Goal: Information Seeking & Learning: Learn about a topic

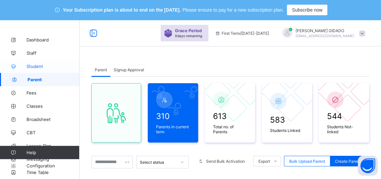
click at [32, 69] on link "Student" at bounding box center [39, 66] width 79 height 13
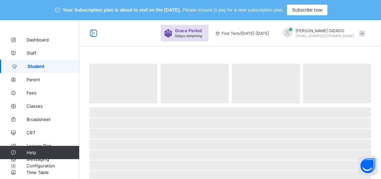
click at [27, 67] on span "Student" at bounding box center [53, 66] width 52 height 5
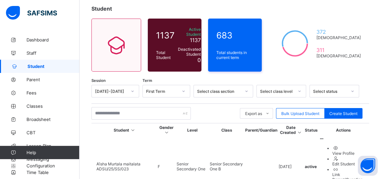
scroll to position [60, 0]
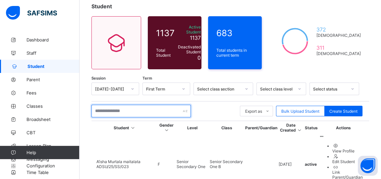
click at [117, 110] on input "text" at bounding box center [140, 111] width 99 height 13
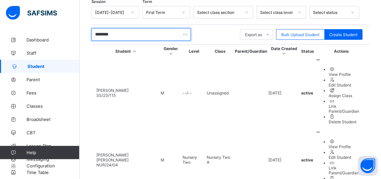
scroll to position [137, 0]
type input "*******"
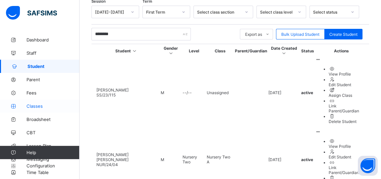
click at [35, 105] on span "Classes" at bounding box center [52, 105] width 53 height 5
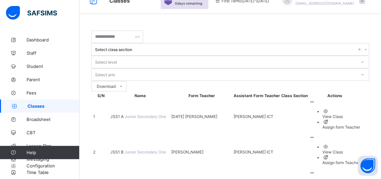
scroll to position [137, 0]
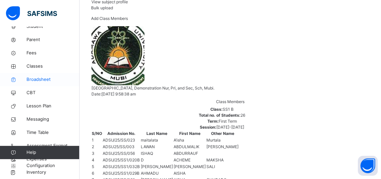
scroll to position [40, 0]
click at [39, 165] on span "Configuration" at bounding box center [52, 165] width 53 height 7
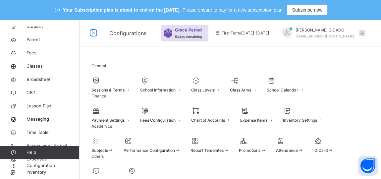
click at [122, 90] on span "Sessions & Terms" at bounding box center [107, 89] width 33 height 5
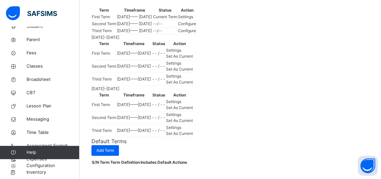
scroll to position [180, 0]
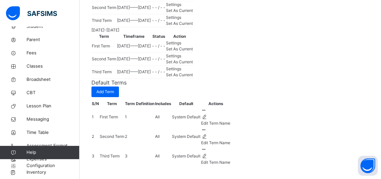
click at [193, 26] on span "Set As Current" at bounding box center [179, 23] width 27 height 5
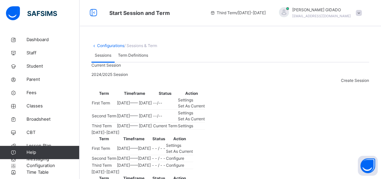
scroll to position [0, 0]
click at [38, 106] on span "Classes" at bounding box center [52, 106] width 53 height 7
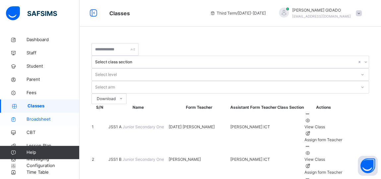
click at [42, 117] on span "Broadsheet" at bounding box center [52, 119] width 53 height 7
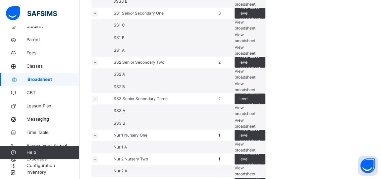
scroll to position [180, 0]
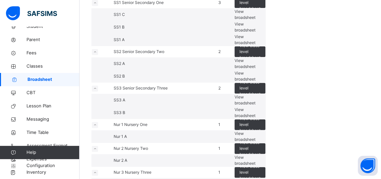
click at [255, 45] on span "View broadsheet" at bounding box center [244, 39] width 21 height 11
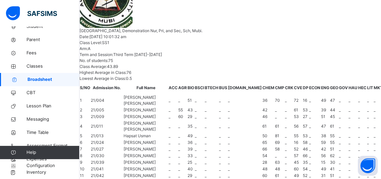
scroll to position [752, 0]
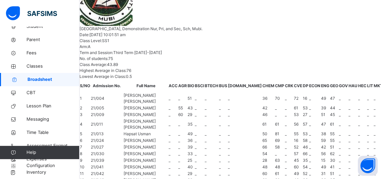
scroll to position [183, 0]
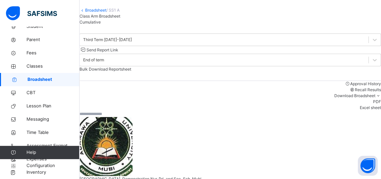
click at [92, 13] on link "Broadsheet" at bounding box center [95, 10] width 21 height 5
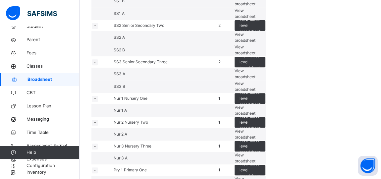
scroll to position [210, 0]
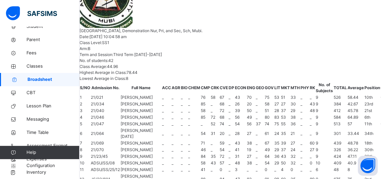
scroll to position [481, 0]
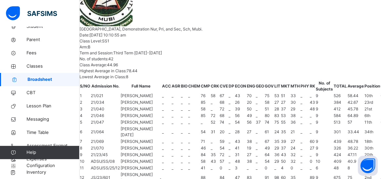
scroll to position [183, 0]
click at [40, 164] on span "Configuration" at bounding box center [52, 165] width 53 height 7
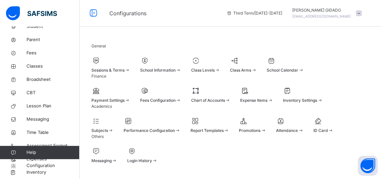
click at [113, 67] on span at bounding box center [110, 67] width 39 height 2
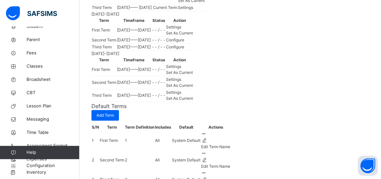
scroll to position [120, 0]
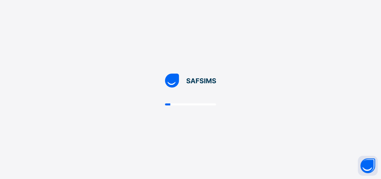
scroll to position [0, 0]
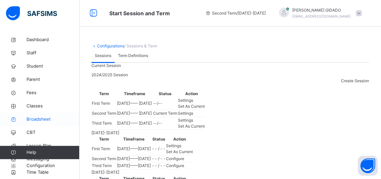
click at [42, 118] on span "Broadsheet" at bounding box center [52, 119] width 53 height 7
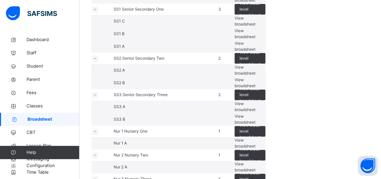
scroll to position [180, 0]
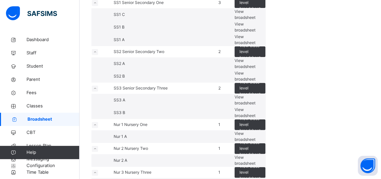
click at [255, 32] on span "View broadsheet" at bounding box center [244, 27] width 21 height 11
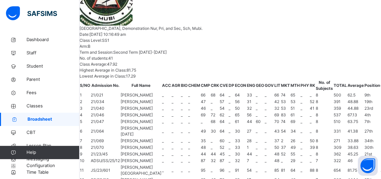
scroll to position [361, 0]
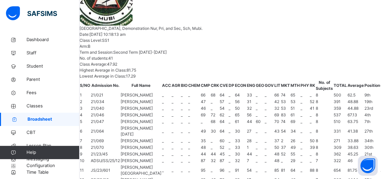
scroll to position [752, 0]
click at [39, 163] on span "Configuration" at bounding box center [52, 165] width 53 height 7
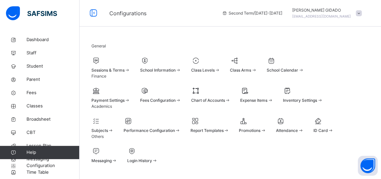
click at [117, 70] on span "Sessions & Terms" at bounding box center [107, 70] width 33 height 5
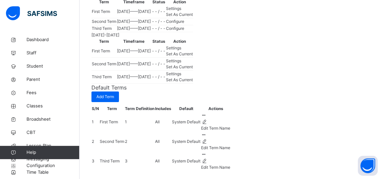
scroll to position [150, 0]
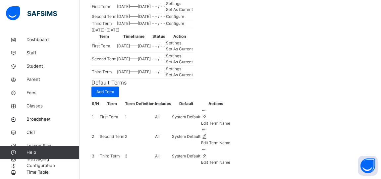
click at [193, 12] on span "Set As Current" at bounding box center [179, 9] width 27 height 5
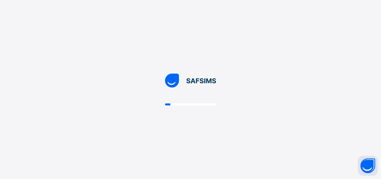
scroll to position [0, 0]
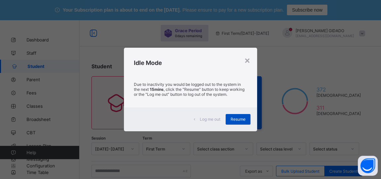
click at [232, 121] on span "Resume" at bounding box center [237, 118] width 15 height 5
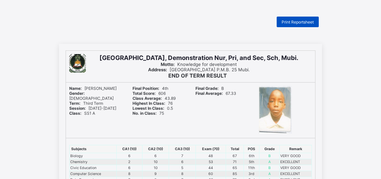
click at [301, 21] on span "Print Reportsheet" at bounding box center [297, 22] width 32 height 5
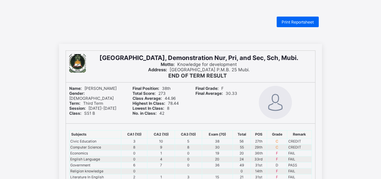
click at [236, 116] on div "Final Grade: F Final Average: 30.33" at bounding box center [222, 102] width 60 height 41
click at [218, 139] on td "38" at bounding box center [217, 141] width 31 height 6
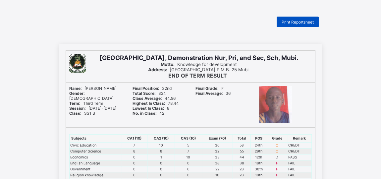
click at [288, 22] on span "Print Reportsheet" at bounding box center [297, 22] width 32 height 5
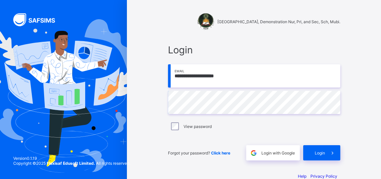
drag, startPoint x: 235, startPoint y: 77, endPoint x: 166, endPoint y: 71, distance: 68.8
click at [166, 71] on div "**********" at bounding box center [253, 101] width 185 height 129
type input "**********"
click at [167, 105] on div "**********" at bounding box center [253, 101] width 185 height 129
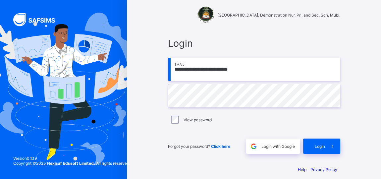
scroll to position [13, 0]
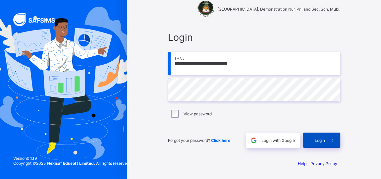
click at [330, 140] on span at bounding box center [332, 139] width 15 height 15
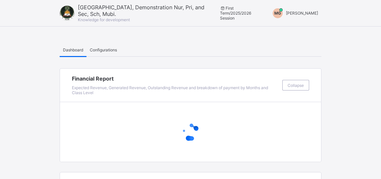
drag, startPoint x: 262, startPoint y: 135, endPoint x: 182, endPoint y: 27, distance: 134.4
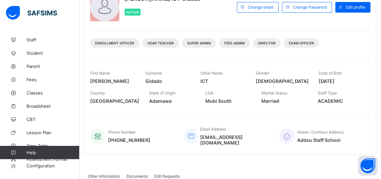
scroll to position [60, 0]
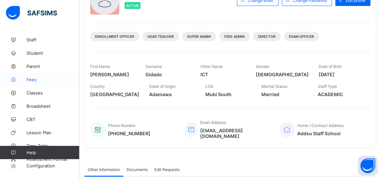
click at [33, 76] on link "Fees" at bounding box center [39, 79] width 79 height 13
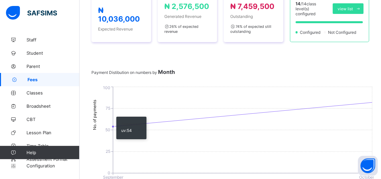
scroll to position [150, 0]
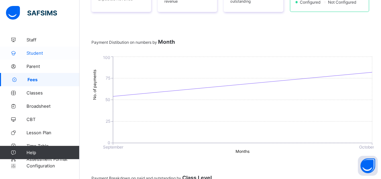
click at [33, 53] on span "Student" at bounding box center [52, 52] width 53 height 5
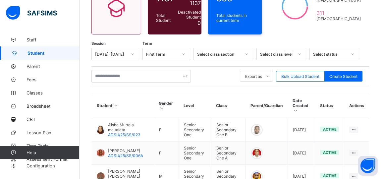
scroll to position [60, 0]
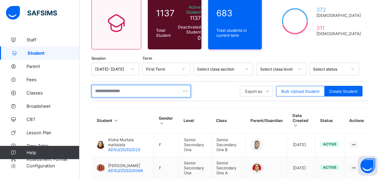
click at [124, 88] on input "text" at bounding box center [140, 91] width 99 height 13
click at [111, 90] on input "text" at bounding box center [140, 91] width 99 height 13
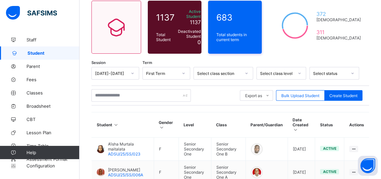
scroll to position [55, 0]
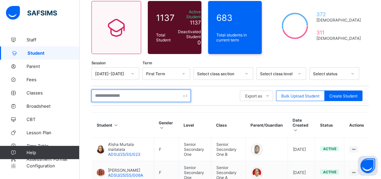
click at [116, 95] on input "text" at bounding box center [140, 95] width 99 height 13
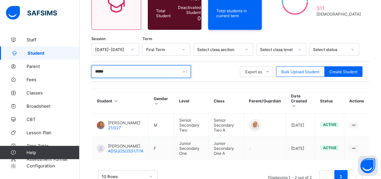
scroll to position [97, 0]
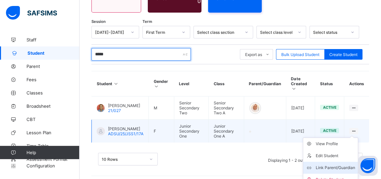
type input "*****"
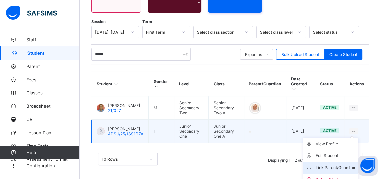
click at [337, 164] on div "Link Parent/Guardian" at bounding box center [334, 167] width 39 height 7
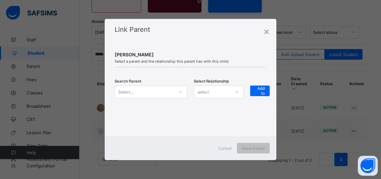
click at [180, 92] on icon at bounding box center [180, 91] width 2 height 1
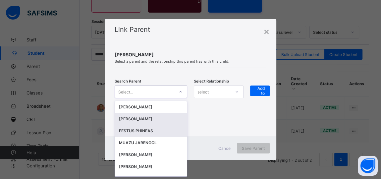
scroll to position [0, 0]
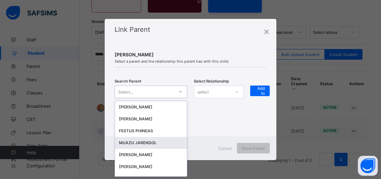
drag, startPoint x: 147, startPoint y: 143, endPoint x: 170, endPoint y: 138, distance: 23.8
click at [148, 143] on div "MUAZU JARENGOL" at bounding box center [151, 142] width 64 height 7
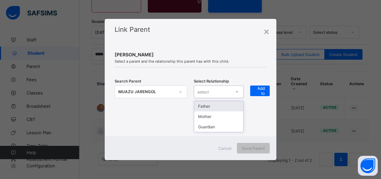
click at [233, 93] on div at bounding box center [236, 91] width 11 height 11
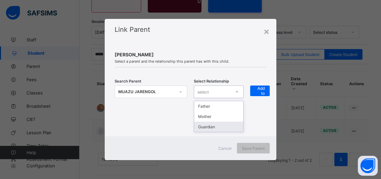
click at [218, 128] on div "Guardian" at bounding box center [218, 126] width 49 height 10
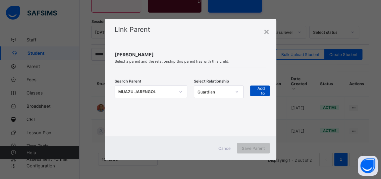
click at [257, 92] on span "+ Add to list" at bounding box center [260, 91] width 10 height 20
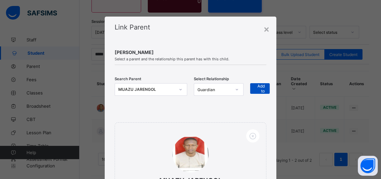
scroll to position [96, 0]
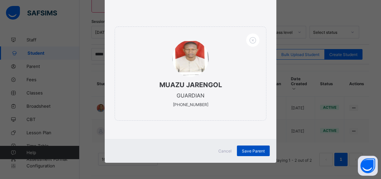
click at [252, 150] on span "Save Parent" at bounding box center [253, 150] width 23 height 5
click at [260, 150] on span "Save Parent" at bounding box center [253, 150] width 23 height 5
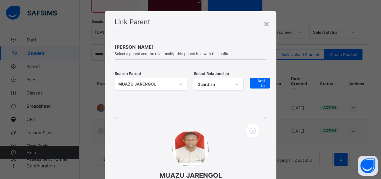
scroll to position [0, 0]
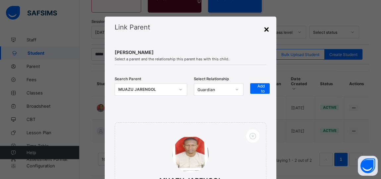
click at [265, 29] on div "×" at bounding box center [266, 28] width 6 height 11
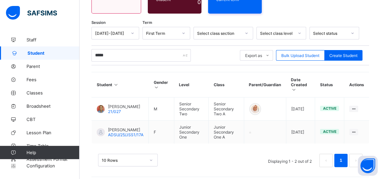
scroll to position [97, 0]
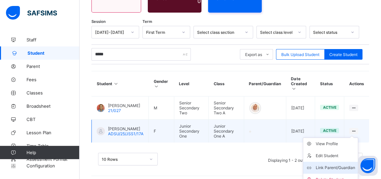
click at [326, 164] on div "Link Parent/Guardian" at bounding box center [334, 167] width 39 height 7
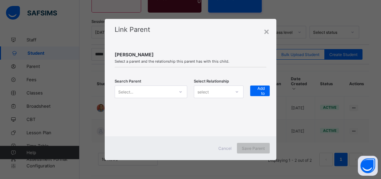
click at [181, 91] on icon at bounding box center [180, 91] width 4 height 7
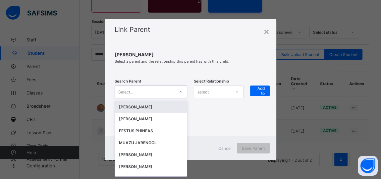
scroll to position [0, 0]
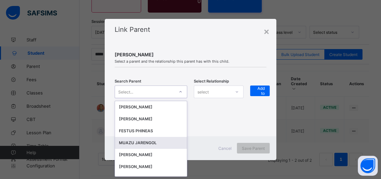
click at [152, 142] on div "MUAZU JARENGOL" at bounding box center [151, 142] width 64 height 7
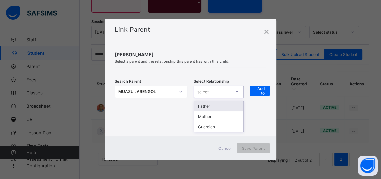
click at [235, 92] on icon at bounding box center [237, 91] width 4 height 7
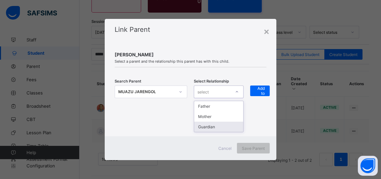
drag, startPoint x: 224, startPoint y: 127, endPoint x: 242, endPoint y: 112, distance: 22.8
click at [225, 127] on div "Guardian" at bounding box center [218, 126] width 49 height 10
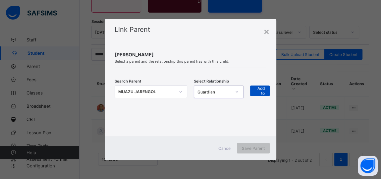
click at [262, 94] on span "+ Add to list" at bounding box center [260, 91] width 10 height 20
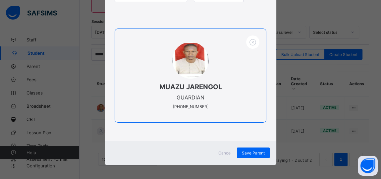
scroll to position [96, 0]
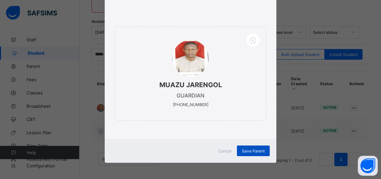
click at [244, 147] on div "Save Parent" at bounding box center [253, 150] width 33 height 11
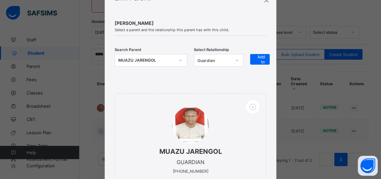
scroll to position [0, 0]
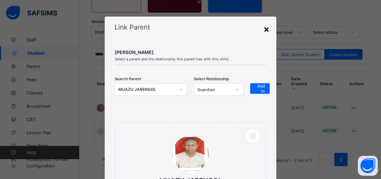
click at [265, 30] on div "×" at bounding box center [266, 28] width 6 height 11
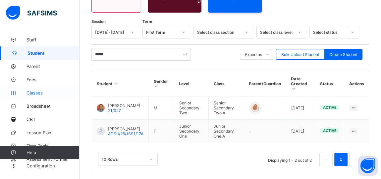
click at [32, 92] on span "Classes" at bounding box center [52, 92] width 53 height 5
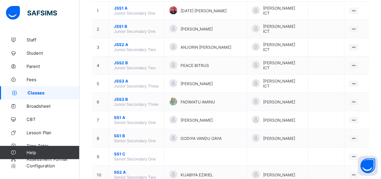
scroll to position [67, 0]
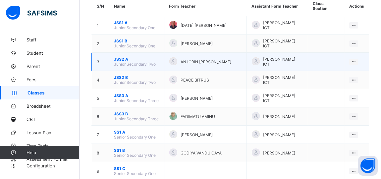
click at [122, 57] on span "JSS2 A" at bounding box center [136, 59] width 45 height 5
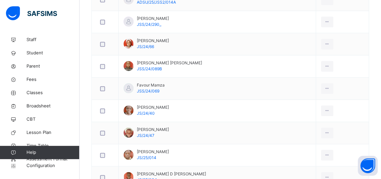
scroll to position [367, 0]
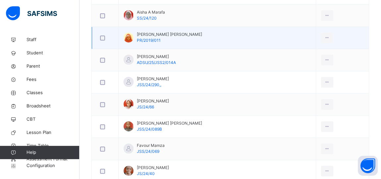
click at [228, 36] on td "Aisha Ahmadu Ibrahim PR/2019/011" at bounding box center [216, 38] width 197 height 22
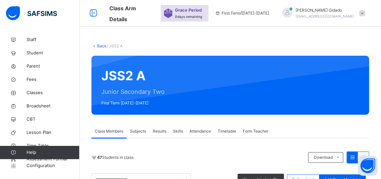
scroll to position [0, 0]
click at [98, 46] on link "Back" at bounding box center [102, 45] width 10 height 5
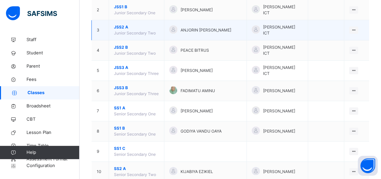
scroll to position [120, 0]
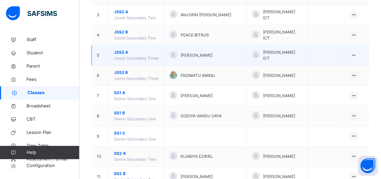
click at [122, 49] on span "JSS3 A" at bounding box center [136, 52] width 45 height 6
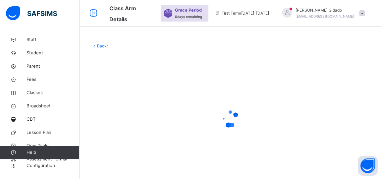
scroll to position [13, 0]
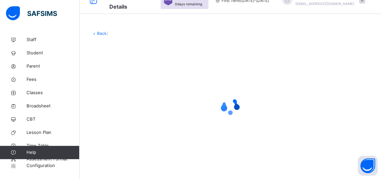
click at [239, 60] on div at bounding box center [229, 106] width 277 height 126
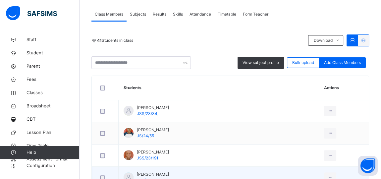
scroll to position [103, 0]
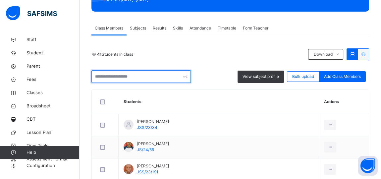
click at [128, 77] on input "text" at bounding box center [140, 76] width 99 height 13
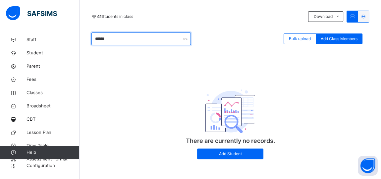
scroll to position [144, 0]
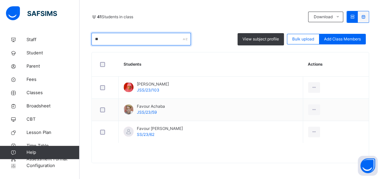
type input "*"
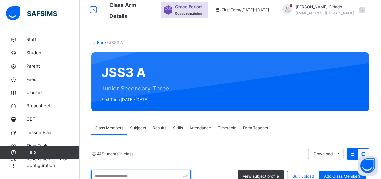
scroll to position [0, 0]
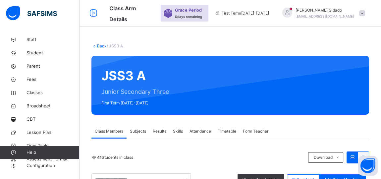
click at [101, 47] on link "Back" at bounding box center [102, 45] width 10 height 5
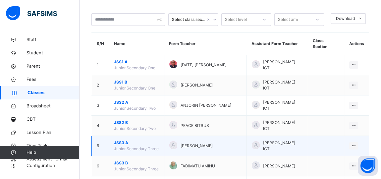
scroll to position [60, 0]
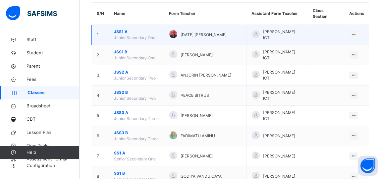
click at [123, 29] on span "JSS1 A" at bounding box center [136, 32] width 45 height 6
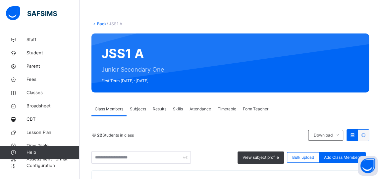
scroll to position [19, 0]
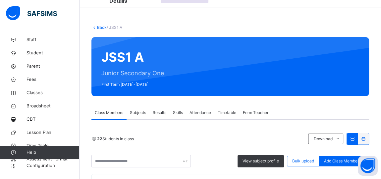
click at [100, 27] on link "Back" at bounding box center [102, 27] width 10 height 5
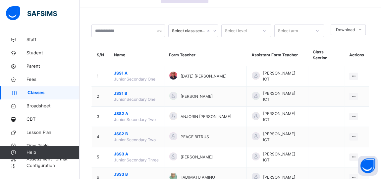
scroll to position [48, 0]
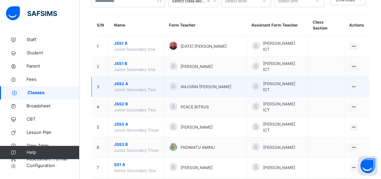
click at [116, 81] on span "JSS2 A" at bounding box center [136, 84] width 45 height 6
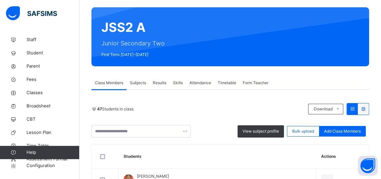
scroll to position [19, 0]
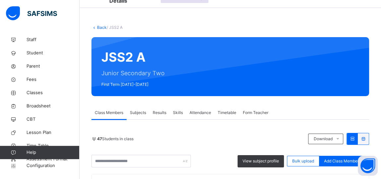
click at [96, 25] on icon at bounding box center [94, 27] width 6 height 5
click at [100, 25] on link "Back" at bounding box center [102, 27] width 10 height 5
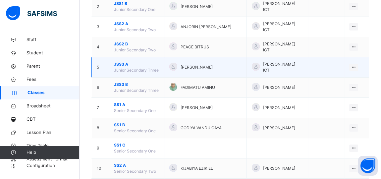
scroll to position [109, 0]
click at [119, 61] on span "JSS3 A" at bounding box center [136, 64] width 45 height 6
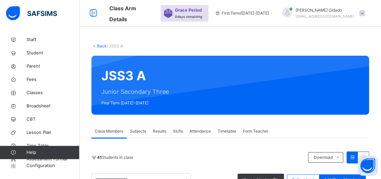
click at [100, 43] on link "Back" at bounding box center [102, 45] width 10 height 5
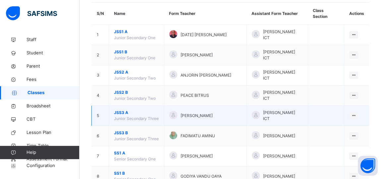
scroll to position [90, 0]
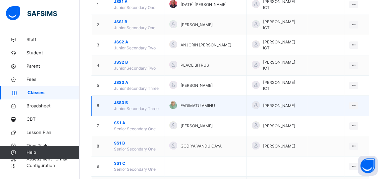
click at [122, 100] on span "JSS3 B" at bounding box center [136, 103] width 45 height 6
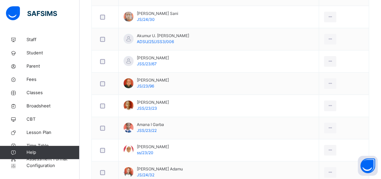
scroll to position [342, 0]
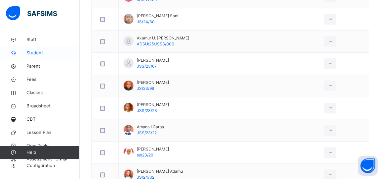
click at [31, 54] on span "Student" at bounding box center [52, 53] width 53 height 7
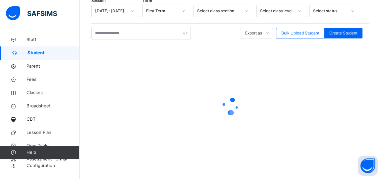
scroll to position [116, 0]
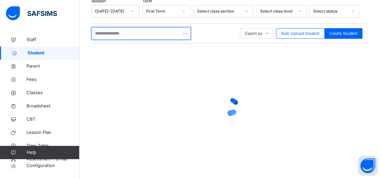
click at [127, 33] on input "text" at bounding box center [140, 33] width 99 height 13
type input "*"
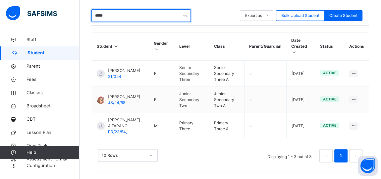
scroll to position [149, 0]
type input "*****"
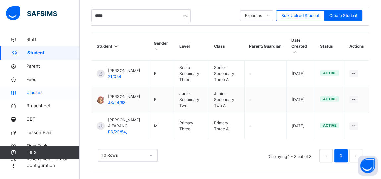
click at [36, 94] on span "Classes" at bounding box center [52, 92] width 53 height 7
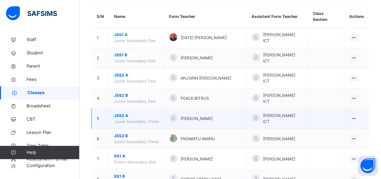
scroll to position [60, 0]
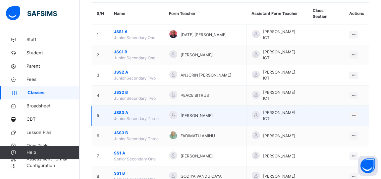
click at [121, 110] on span "JSS3 A" at bounding box center [136, 113] width 45 height 6
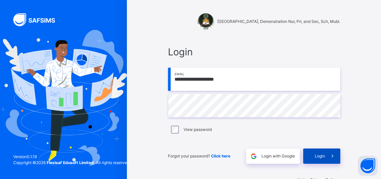
click at [323, 155] on span "Login" at bounding box center [319, 156] width 10 height 6
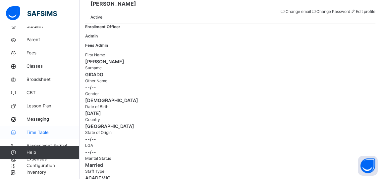
scroll to position [60, 0]
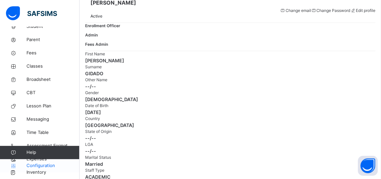
click at [42, 164] on span "Configuration" at bounding box center [52, 165] width 53 height 7
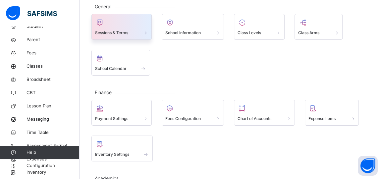
click at [125, 26] on div at bounding box center [121, 23] width 53 height 10
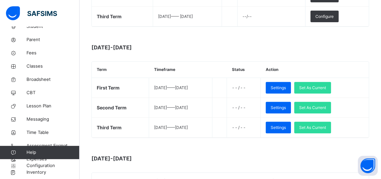
scroll to position [210, 0]
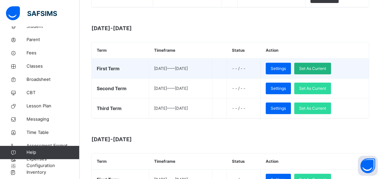
click at [326, 66] on span "Set As Current" at bounding box center [312, 69] width 27 height 6
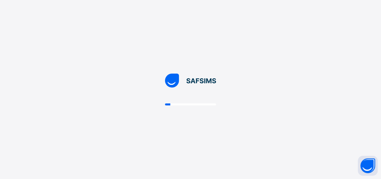
scroll to position [0, 0]
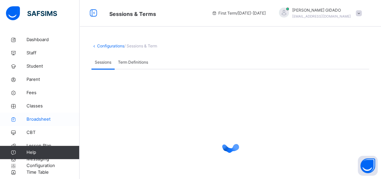
click at [41, 118] on span "Broadsheet" at bounding box center [52, 119] width 53 height 7
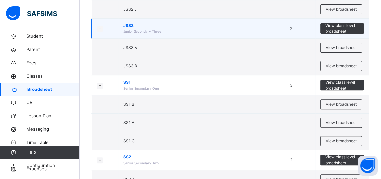
scroll to position [180, 0]
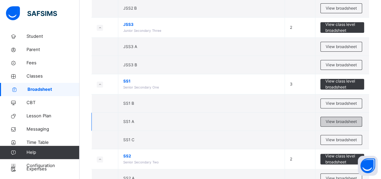
click at [340, 120] on span "View broadsheet" at bounding box center [340, 121] width 31 height 6
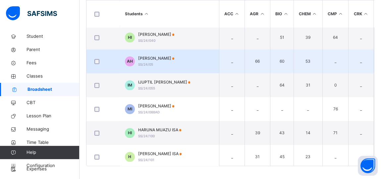
scroll to position [478, 0]
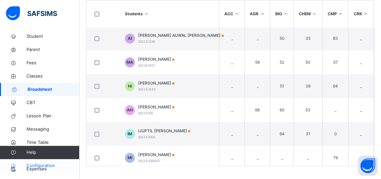
click at [47, 165] on span "Configuration" at bounding box center [52, 165] width 53 height 7
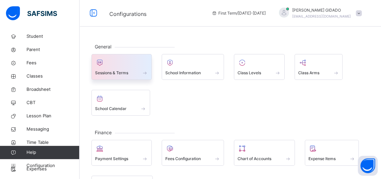
click at [121, 64] on div at bounding box center [121, 63] width 53 height 10
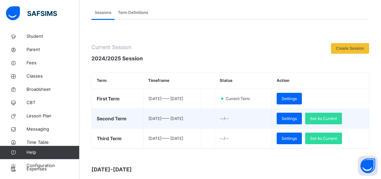
scroll to position [90, 0]
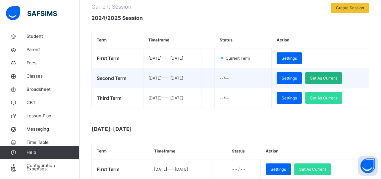
click at [337, 77] on span "Set As Current" at bounding box center [323, 78] width 27 height 6
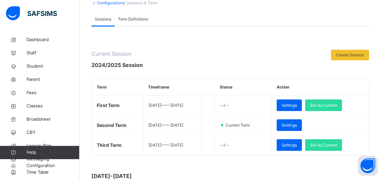
scroll to position [60, 0]
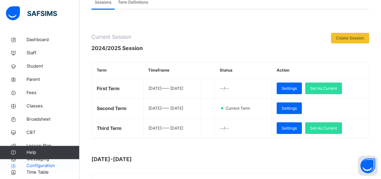
click at [36, 166] on span "Configuration" at bounding box center [52, 165] width 53 height 7
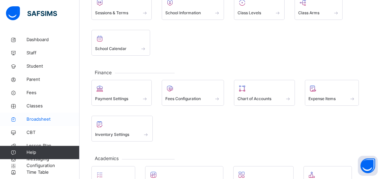
click at [37, 118] on span "Broadsheet" at bounding box center [52, 119] width 53 height 7
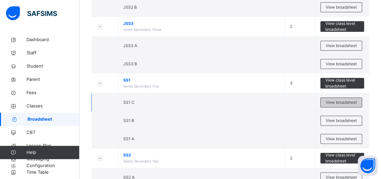
scroll to position [210, 0]
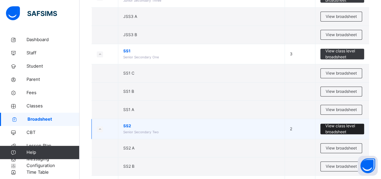
click at [347, 126] on span "View class level broadsheet" at bounding box center [342, 129] width 34 height 12
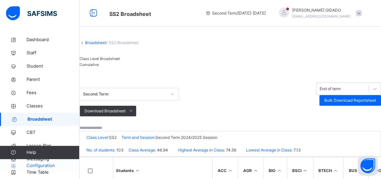
click at [40, 164] on span "Configuration" at bounding box center [52, 165] width 53 height 7
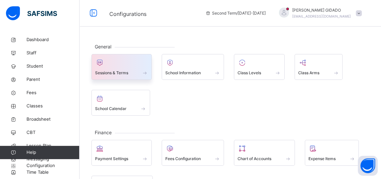
click at [135, 68] on span at bounding box center [121, 69] width 53 height 2
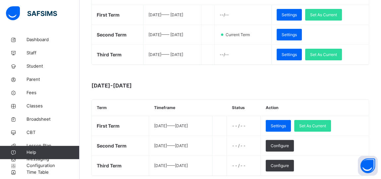
scroll to position [150, 0]
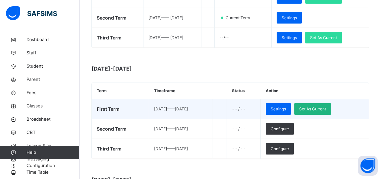
click at [318, 106] on span "Set As Current" at bounding box center [312, 109] width 27 height 6
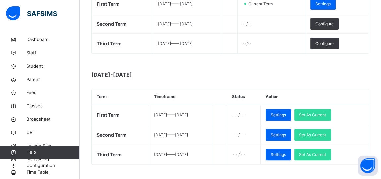
scroll to position [180, 0]
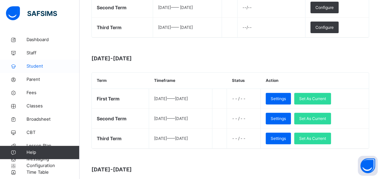
click at [32, 67] on span "Student" at bounding box center [52, 66] width 53 height 7
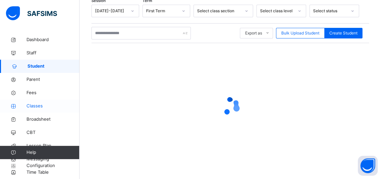
click at [31, 106] on span "Classes" at bounding box center [52, 106] width 53 height 7
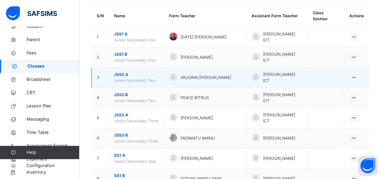
scroll to position [93, 0]
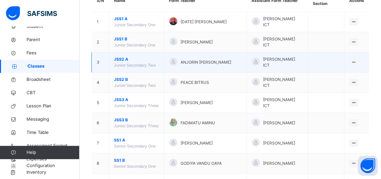
click at [120, 56] on span "JSS2 A" at bounding box center [136, 59] width 45 height 6
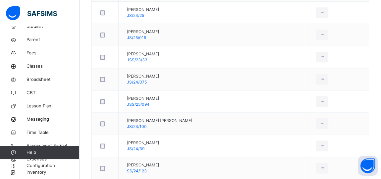
scroll to position [664, 0]
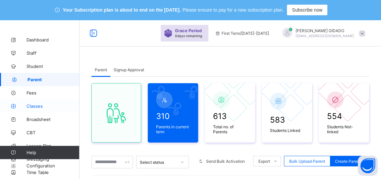
click at [35, 105] on span "Classes" at bounding box center [52, 105] width 53 height 5
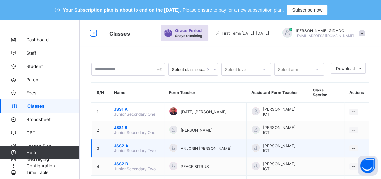
click at [121, 143] on span "JSS2 A" at bounding box center [136, 145] width 45 height 5
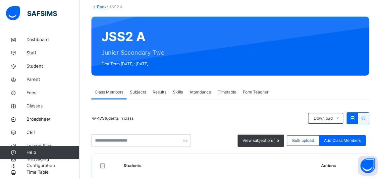
scroll to position [60, 0]
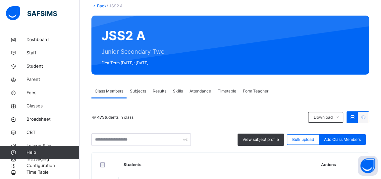
click at [100, 7] on link "Back" at bounding box center [102, 5] width 10 height 5
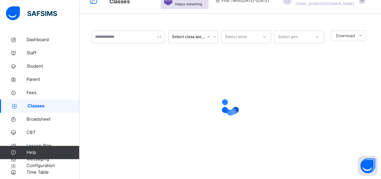
scroll to position [60, 0]
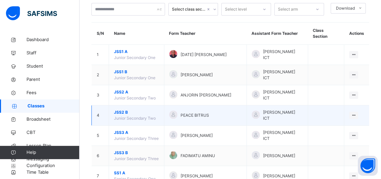
click at [122, 109] on span "JSS2 B" at bounding box center [136, 112] width 45 height 6
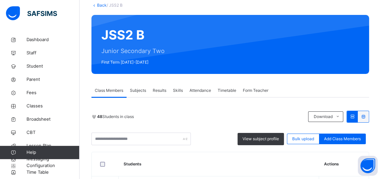
scroll to position [11, 0]
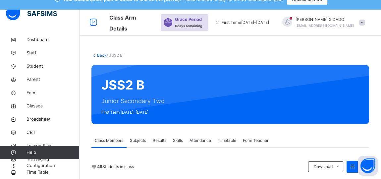
click at [100, 54] on link "Back" at bounding box center [102, 55] width 10 height 5
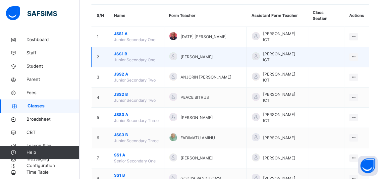
scroll to position [78, 0]
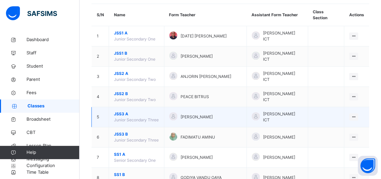
click at [118, 111] on span "JSS3 A" at bounding box center [136, 114] width 45 height 6
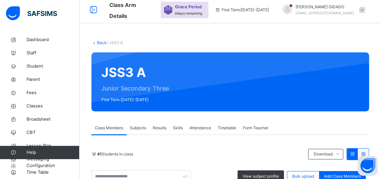
scroll to position [18, 0]
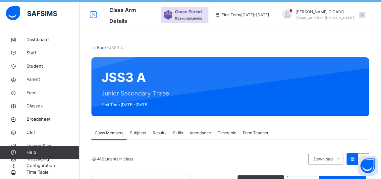
click at [101, 49] on link "Back" at bounding box center [102, 47] width 10 height 5
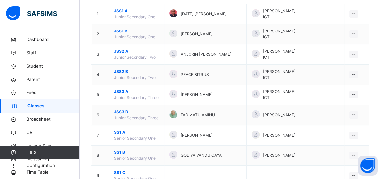
scroll to position [102, 0]
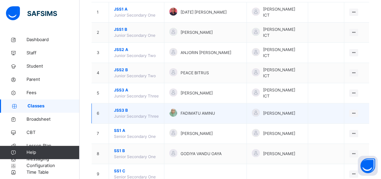
click at [119, 107] on span "JSS3 B" at bounding box center [136, 110] width 45 height 6
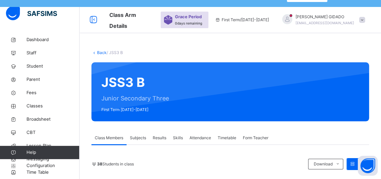
scroll to position [6, 0]
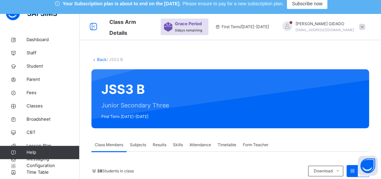
click at [99, 61] on link "Back" at bounding box center [102, 59] width 10 height 5
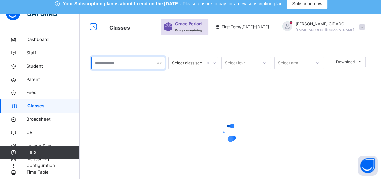
click at [99, 61] on input "text" at bounding box center [127, 63] width 73 height 13
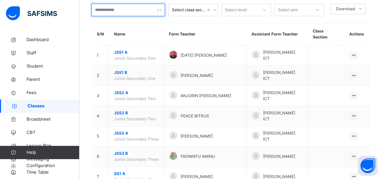
scroll to position [75, 0]
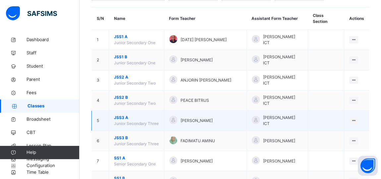
click at [120, 115] on span "JSS3 A" at bounding box center [136, 118] width 45 height 6
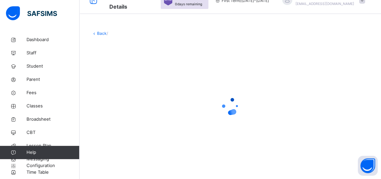
click at [334, 88] on div at bounding box center [229, 106] width 277 height 126
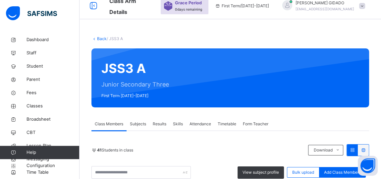
scroll to position [0, 0]
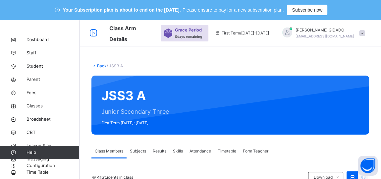
click at [101, 66] on link "Back" at bounding box center [102, 65] width 10 height 5
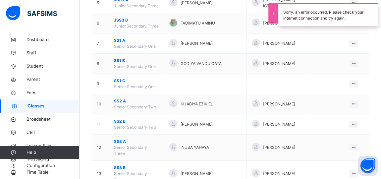
scroll to position [205, 0]
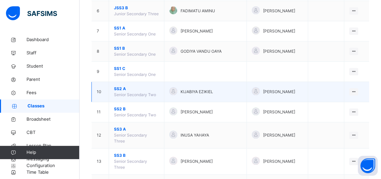
click at [121, 86] on span "SS2 A" at bounding box center [136, 89] width 45 height 6
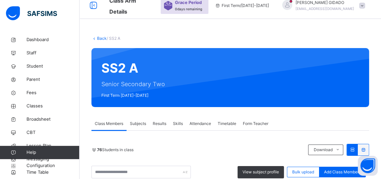
scroll to position [24, 0]
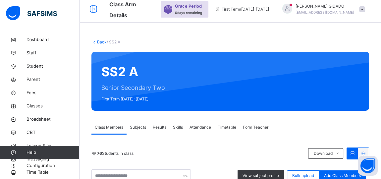
click at [99, 43] on link "Back" at bounding box center [102, 41] width 10 height 5
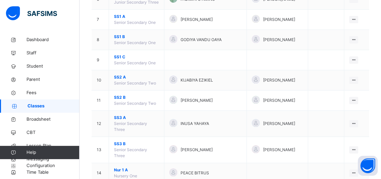
scroll to position [216, 0]
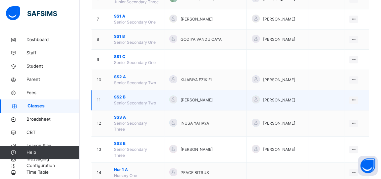
click at [123, 94] on span "SS2 B" at bounding box center [136, 97] width 45 height 6
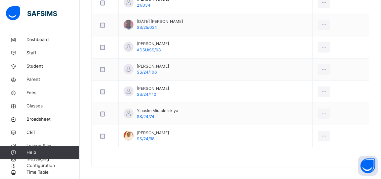
scroll to position [999, 0]
